Goal: Task Accomplishment & Management: Use online tool/utility

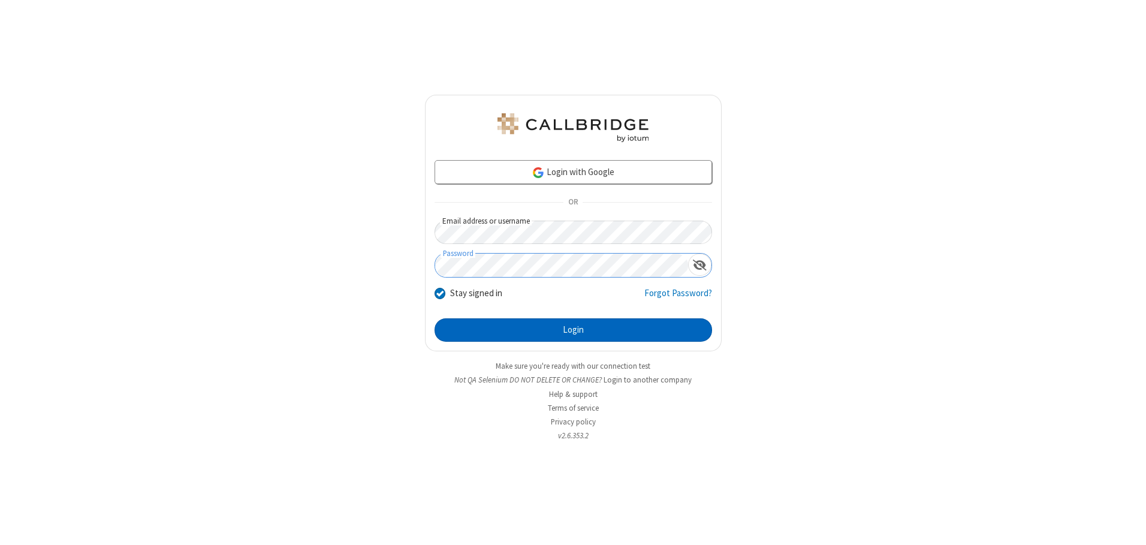
click at [573, 330] on button "Login" at bounding box center [574, 330] width 278 height 24
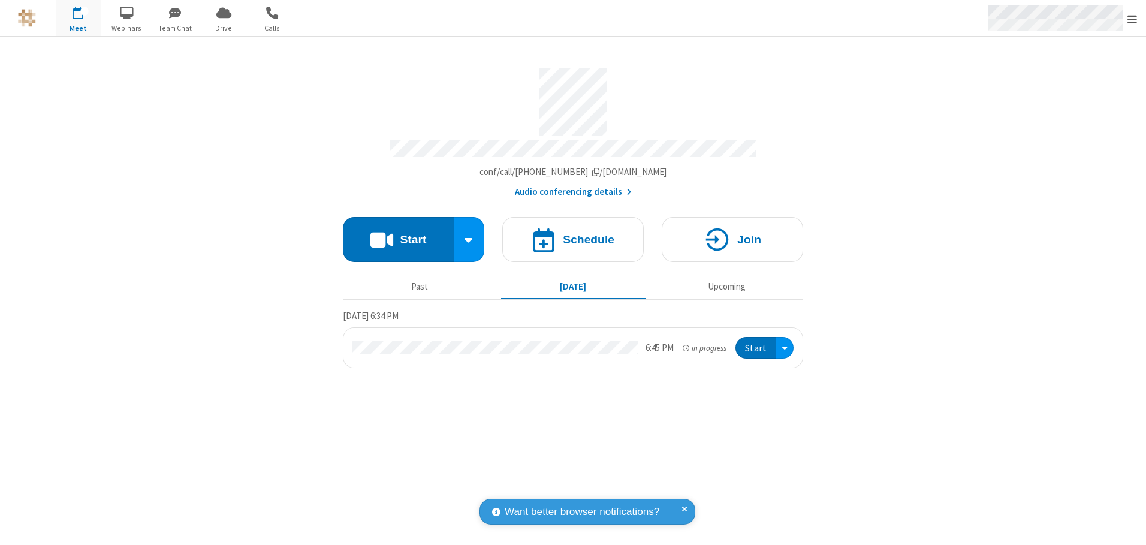
click at [1133, 19] on span "Open menu" at bounding box center [1133, 19] width 10 height 12
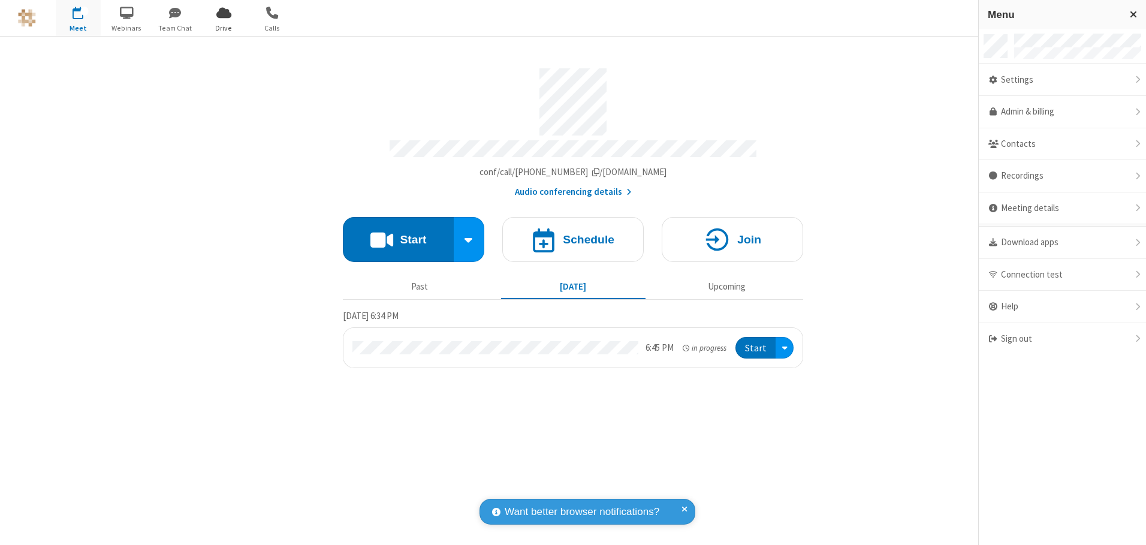
click at [224, 28] on span "Drive" at bounding box center [223, 28] width 45 height 11
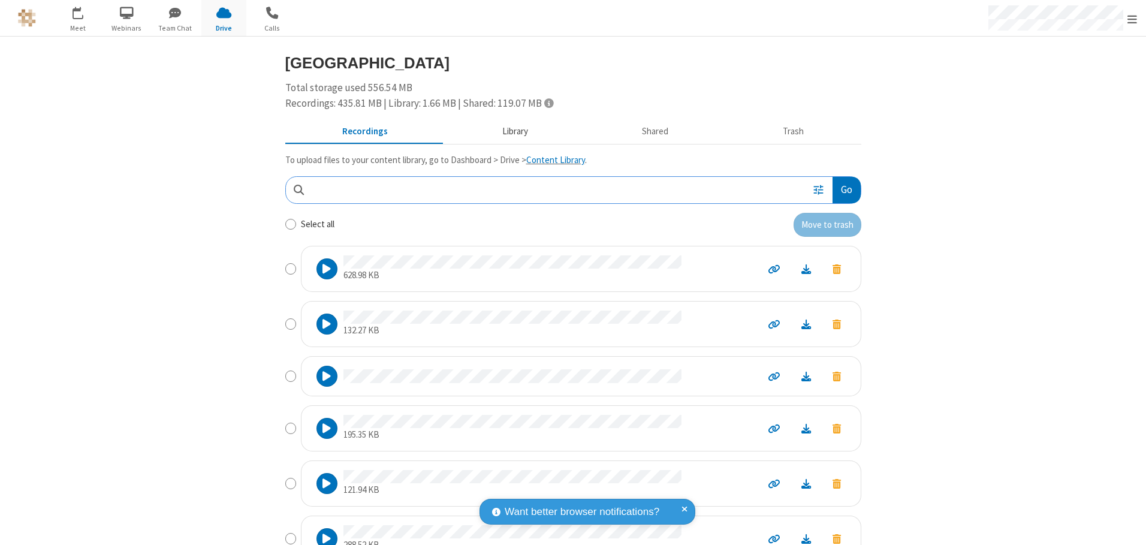
click at [509, 131] on button "Library" at bounding box center [515, 132] width 140 height 23
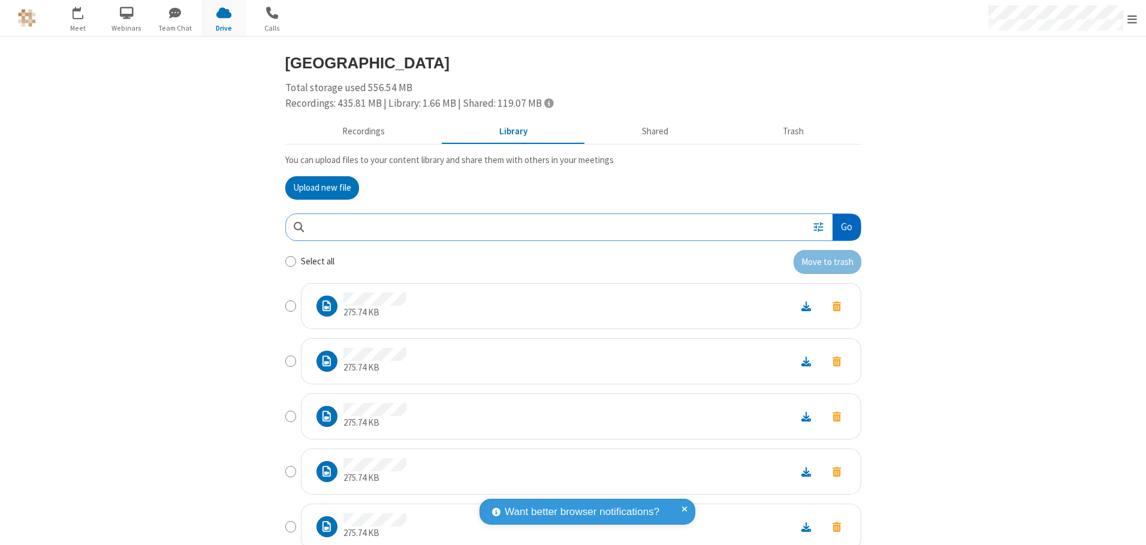
click at [842, 227] on button "Go" at bounding box center [847, 227] width 28 height 27
click at [317, 188] on button "Upload new file" at bounding box center [322, 188] width 74 height 24
